Goal: Task Accomplishment & Management: Use online tool/utility

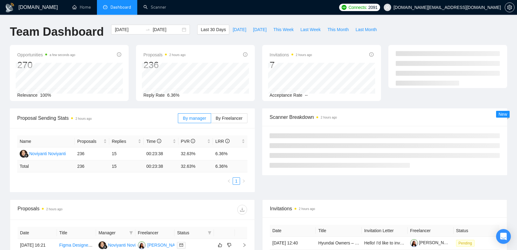
click at [475, 7] on span "[DOMAIN_NAME][EMAIL_ADDRESS][DOMAIN_NAME]" at bounding box center [447, 7] width 107 height 0
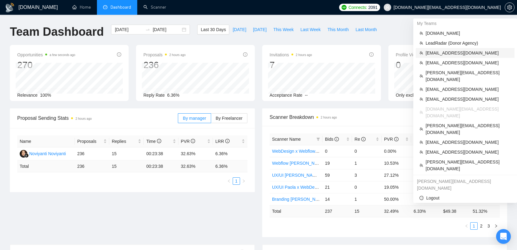
click at [452, 52] on span "[EMAIL_ADDRESS][DOMAIN_NAME]" at bounding box center [468, 53] width 85 height 7
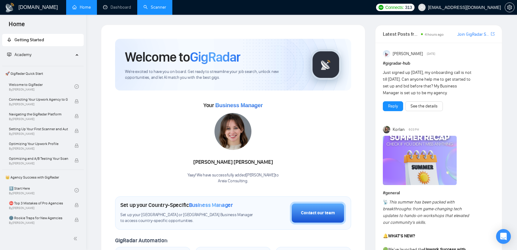
click at [164, 8] on link "Scanner" at bounding box center [154, 7] width 23 height 5
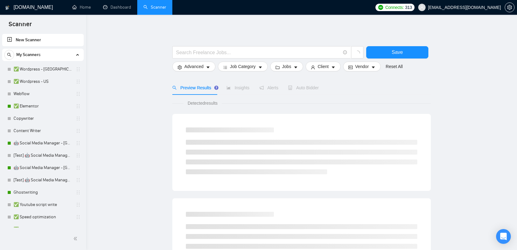
click at [471, 7] on span "[EMAIL_ADDRESS][DOMAIN_NAME]" at bounding box center [464, 7] width 73 height 0
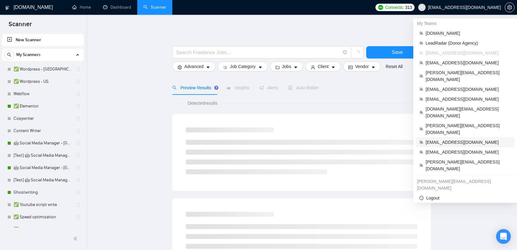
click at [455, 139] on span "[EMAIL_ADDRESS][DOMAIN_NAME]" at bounding box center [468, 142] width 85 height 7
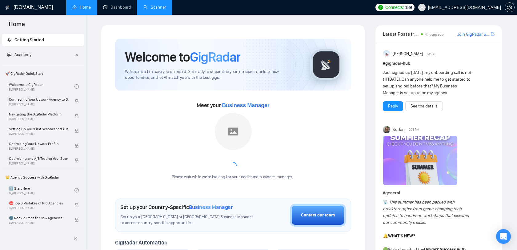
click at [143, 5] on link "Scanner" at bounding box center [154, 7] width 23 height 5
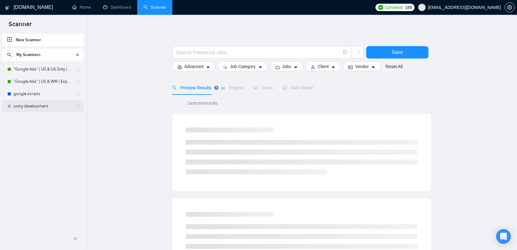
click at [57, 106] on link "unity development" at bounding box center [43, 106] width 59 height 12
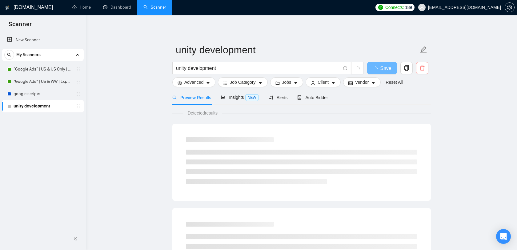
click at [423, 63] on button "button" at bounding box center [422, 68] width 12 height 12
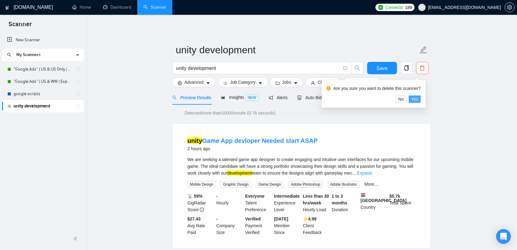
click at [418, 97] on span "Yes" at bounding box center [414, 99] width 7 height 7
